Goal: Task Accomplishment & Management: Use online tool/utility

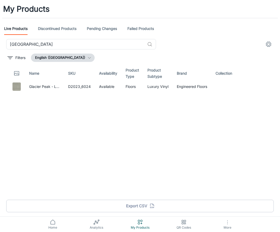
click at [80, 36] on div "My Products Live Products Discontinued Products Pending Changes Failed Products…" at bounding box center [140, 99] width 280 height 199
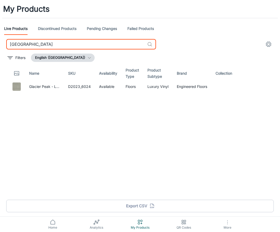
click at [76, 43] on input "[GEOGRAPHIC_DATA]" at bounding box center [75, 44] width 139 height 10
paste input "[PERSON_NAME]"
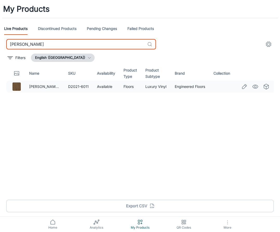
click at [255, 87] on icon "See in Visualizer" at bounding box center [255, 86] width 6 height 6
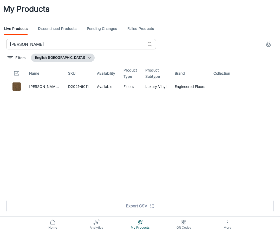
click at [83, 44] on input "[PERSON_NAME]" at bounding box center [75, 44] width 139 height 10
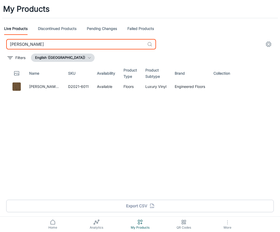
click at [83, 44] on input "[PERSON_NAME]" at bounding box center [75, 44] width 139 height 10
paste input "eritage Hickory"
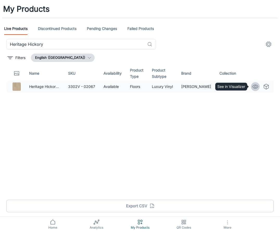
click at [256, 88] on icon "See in Visualizer" at bounding box center [255, 86] width 6 height 6
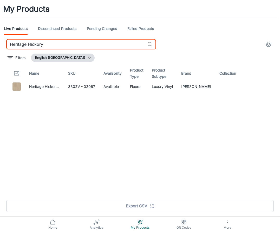
click at [99, 43] on input "Heritage Hickory" at bounding box center [75, 44] width 139 height 10
paste input "Imperial Beech"
click at [253, 87] on icon "See in Visualizer" at bounding box center [255, 86] width 6 height 6
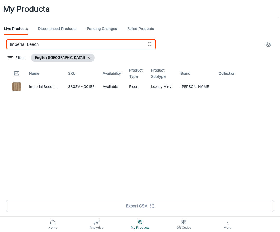
click at [97, 46] on input "Imperial Beech" at bounding box center [75, 44] width 139 height 10
paste input "[GEOGRAPHIC_DATA]"
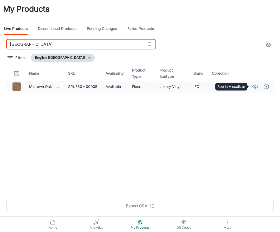
click at [257, 86] on icon "See in Visualizer" at bounding box center [255, 86] width 6 height 6
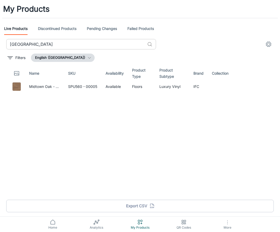
click at [98, 42] on input "[GEOGRAPHIC_DATA]" at bounding box center [75, 44] width 139 height 10
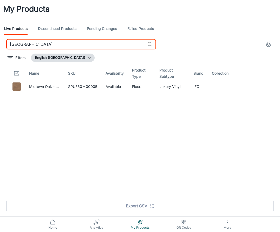
click at [98, 42] on input "[GEOGRAPHIC_DATA]" at bounding box center [75, 44] width 139 height 10
paste input "oder"
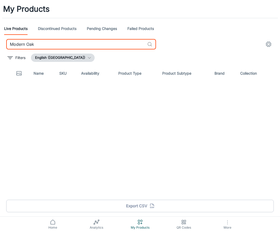
click at [28, 43] on input "Modern Oak" at bounding box center [75, 44] width 139 height 10
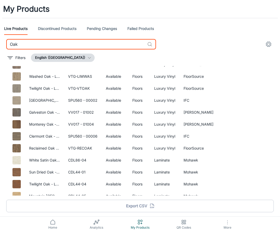
scroll to position [97, 0]
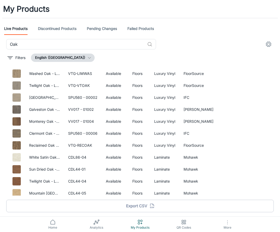
click at [82, 50] on div "Oak ​ Filters English ([GEOGRAPHIC_DATA]) Name SKU Availability Product Type Pr…" at bounding box center [139, 119] width 267 height 160
click at [86, 47] on input "Oak" at bounding box center [75, 44] width 139 height 10
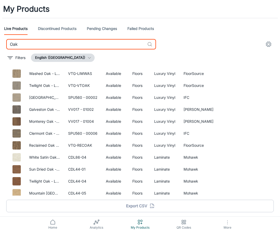
click at [86, 47] on input "Oak" at bounding box center [75, 44] width 139 height 10
paste input "Monterey"
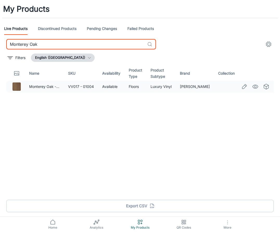
click at [252, 87] on icon "See in Visualizer" at bounding box center [255, 86] width 6 height 6
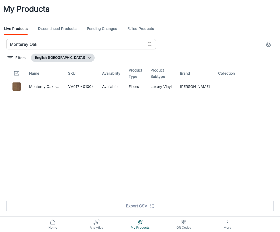
click at [97, 43] on input "Monterey Oak" at bounding box center [75, 44] width 139 height 10
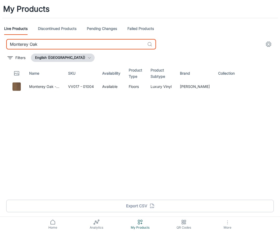
click at [97, 43] on input "Monterey Oak" at bounding box center [75, 44] width 139 height 10
paste input "icello"
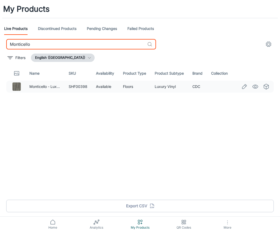
click at [255, 86] on icon "See in Visualizer" at bounding box center [255, 86] width 6 height 6
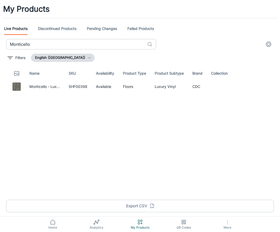
click at [111, 46] on input "Monticello" at bounding box center [75, 44] width 139 height 10
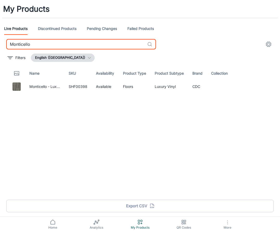
click at [111, 46] on input "Monticello" at bounding box center [75, 44] width 139 height 10
paste input "Pandora Oak"
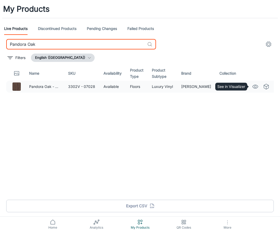
click at [255, 86] on icon "See in Visualizer" at bounding box center [255, 86] width 6 height 6
click at [92, 44] on input "Pandora Oak" at bounding box center [75, 44] width 139 height 10
click at [92, 43] on input "Pandora Oak" at bounding box center [75, 44] width 139 height 10
paste input "Pandora"
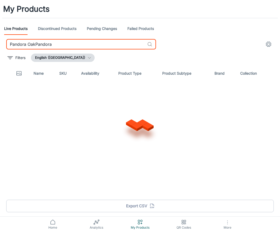
click at [92, 43] on input "Pandora OakPandora" at bounding box center [75, 44] width 139 height 10
paste input "text"
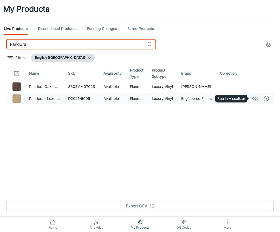
click at [256, 98] on circle "See in Visualizer" at bounding box center [255, 98] width 2 height 2
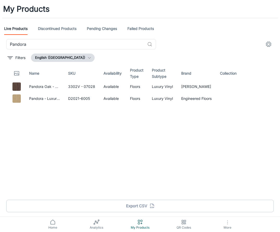
click at [88, 38] on div "My Products Live Products Discontinued Products Pending Changes Failed Products…" at bounding box center [140, 99] width 280 height 199
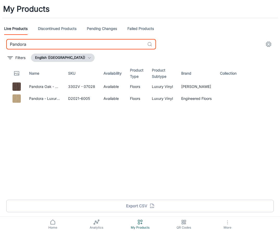
click at [79, 48] on input "Pandora" at bounding box center [75, 44] width 139 height 10
paste input "ortchester Oak"
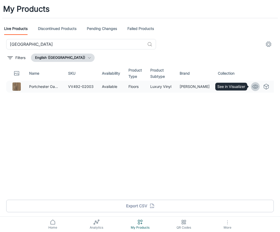
click at [252, 88] on icon "See in Visualizer" at bounding box center [255, 86] width 6 height 6
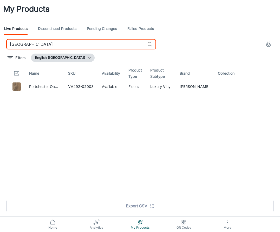
click at [82, 48] on input "[GEOGRAPHIC_DATA]" at bounding box center [75, 44] width 139 height 10
paste input "[GEOGRAPHIC_DATA]"
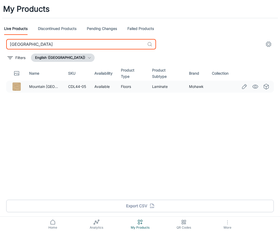
click at [254, 88] on icon "See in Visualizer" at bounding box center [254, 87] width 5 height 4
click at [80, 41] on input "[GEOGRAPHIC_DATA]" at bounding box center [75, 44] width 139 height 10
paste input "ural"
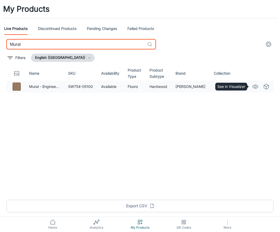
click at [256, 86] on circle "See in Visualizer" at bounding box center [255, 86] width 2 height 2
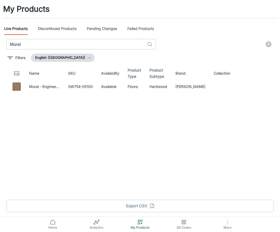
click at [99, 43] on input "Mural" at bounding box center [75, 44] width 139 height 10
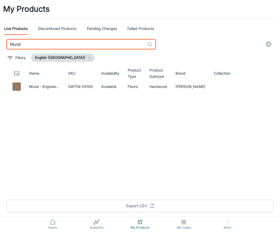
click at [99, 43] on input "Mural" at bounding box center [75, 44] width 139 height 10
paste input "Parthenon"
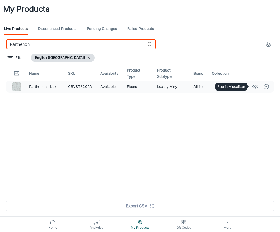
click at [255, 86] on icon "See in Visualizer" at bounding box center [255, 86] width 6 height 6
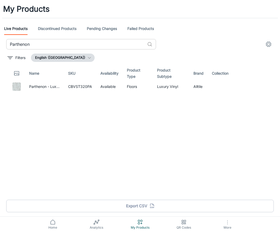
click at [70, 46] on input "Parthenon" at bounding box center [75, 44] width 139 height 10
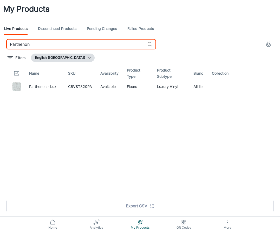
click at [70, 46] on input "Parthenon" at bounding box center [75, 44] width 139 height 10
paste input "[PERSON_NAME]"
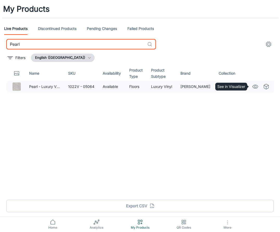
click at [255, 86] on icon "See in Visualizer" at bounding box center [255, 86] width 6 height 6
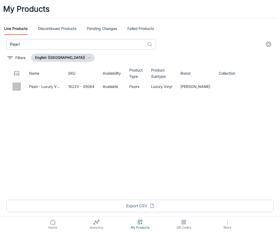
click at [74, 45] on input "Pearl" at bounding box center [75, 44] width 139 height 10
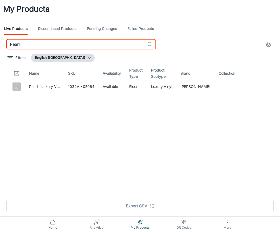
click at [74, 45] on input "Pearl" at bounding box center [75, 44] width 139 height 10
paste input "Reclaimed Oak"
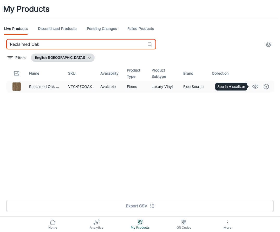
click at [256, 85] on icon "See in Visualizer" at bounding box center [255, 86] width 6 height 6
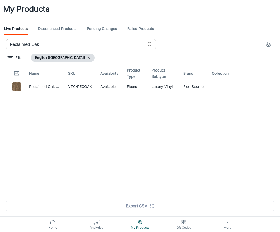
click at [80, 43] on input "Reclaimed Oak" at bounding box center [75, 44] width 139 height 10
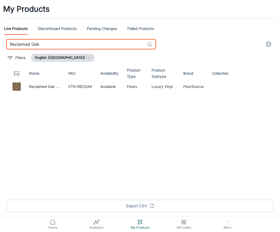
click at [80, 43] on input "Reclaimed Oak" at bounding box center [75, 44] width 139 height 10
paste input "newed Hickory"
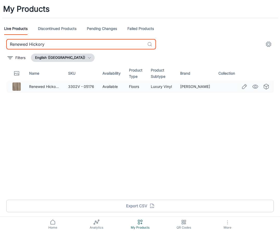
type input "Renewed Hickory"
click at [256, 86] on circle "See in Visualizer" at bounding box center [255, 86] width 2 height 2
